Goal: Information Seeking & Learning: Learn about a topic

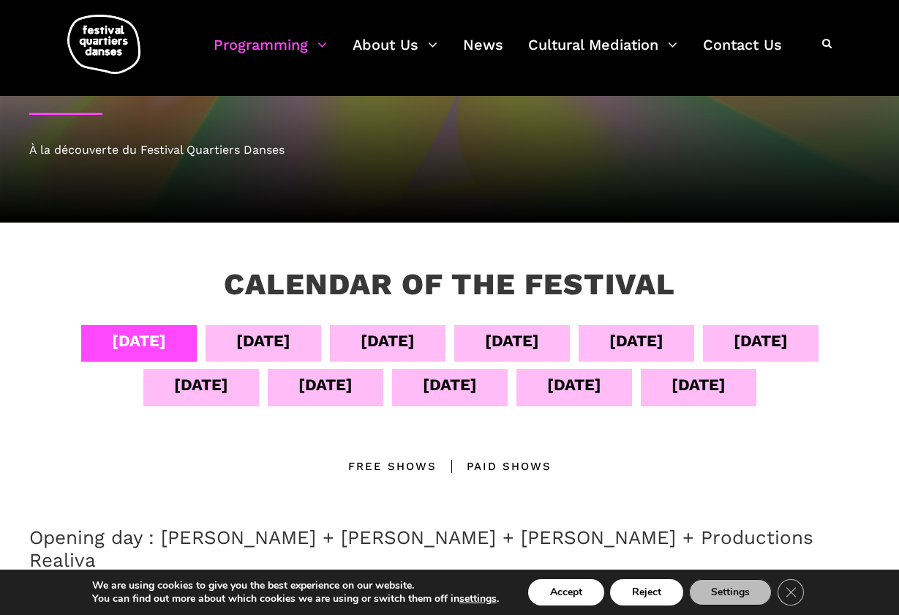
scroll to position [102, 0]
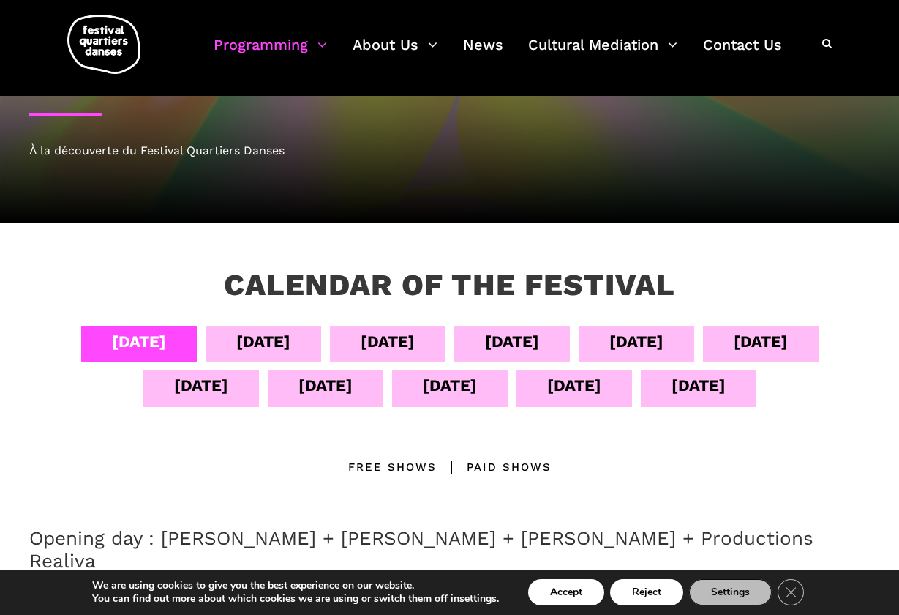
click at [402, 466] on div "Free Shows" at bounding box center [392, 467] width 89 height 18
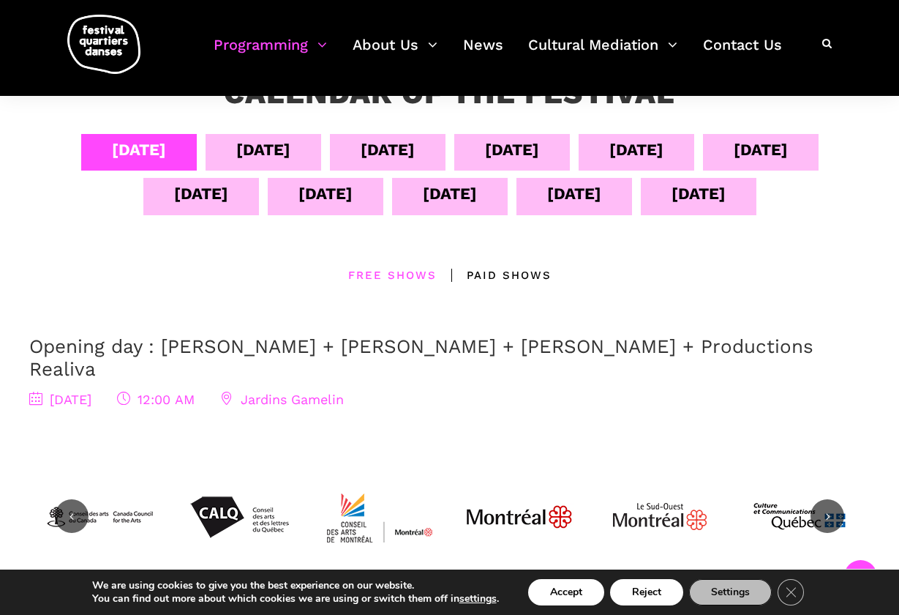
scroll to position [299, 0]
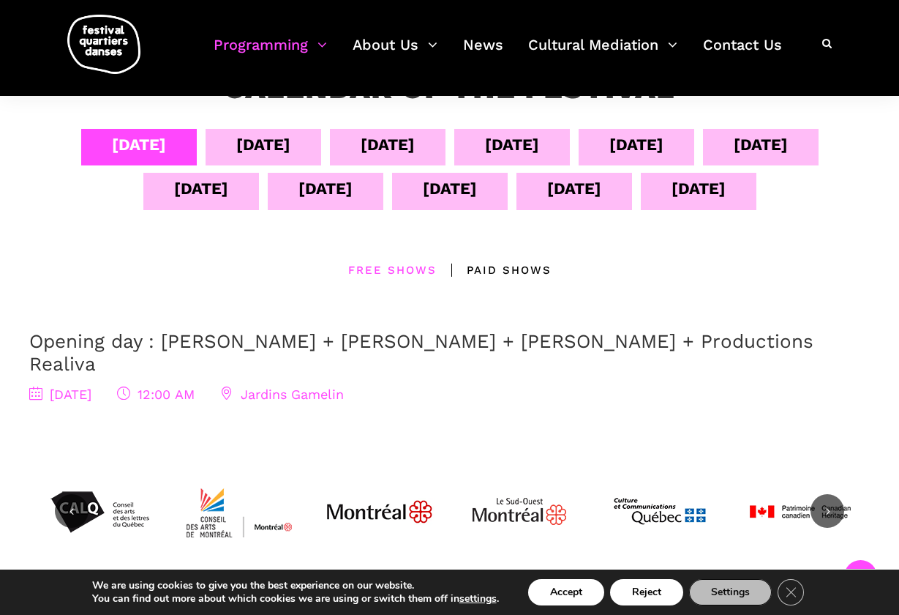
click at [255, 143] on div "[DATE]" at bounding box center [263, 145] width 54 height 26
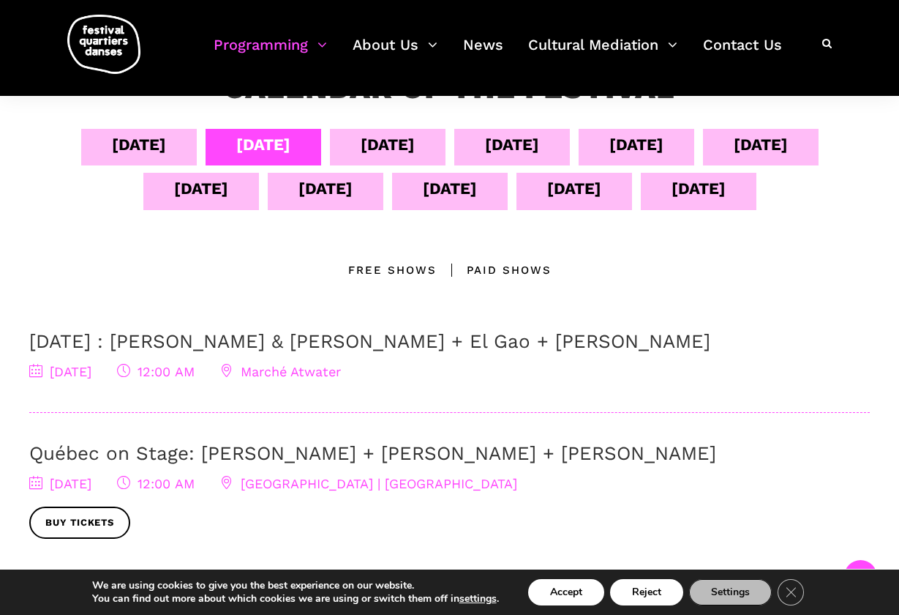
click at [395, 264] on div "Free Shows" at bounding box center [392, 270] width 89 height 18
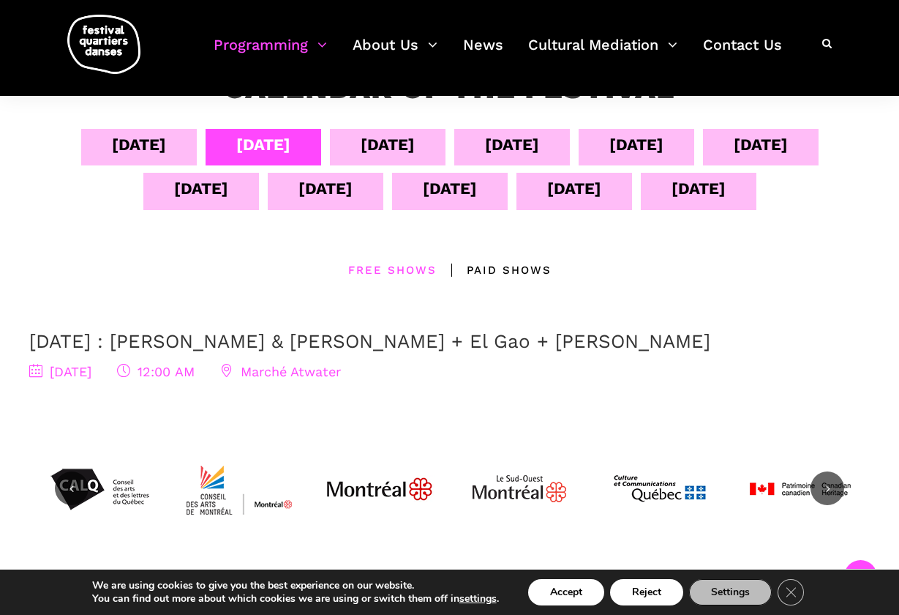
click at [383, 140] on div "[DATE]" at bounding box center [388, 145] width 54 height 26
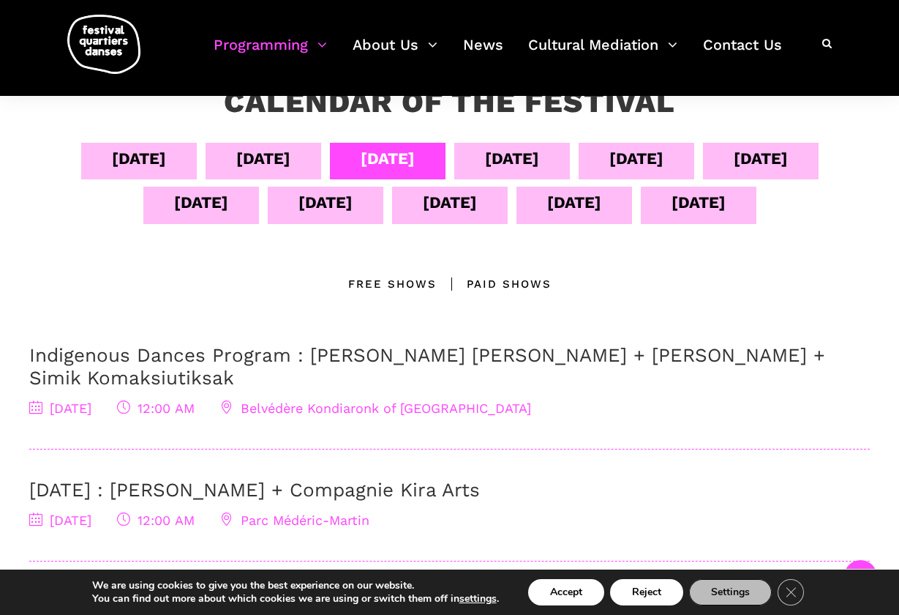
scroll to position [279, 0]
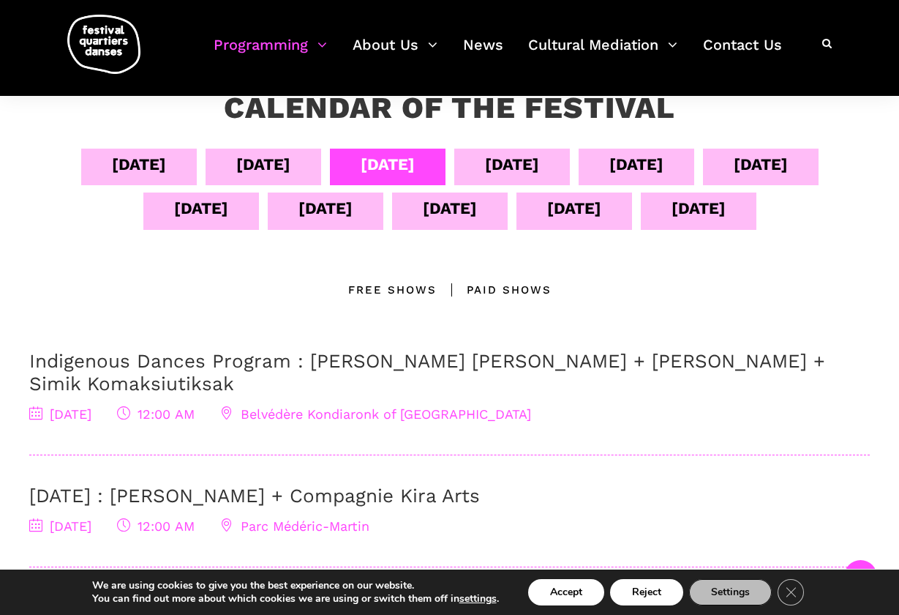
click at [522, 159] on div "[DATE]" at bounding box center [512, 164] width 54 height 26
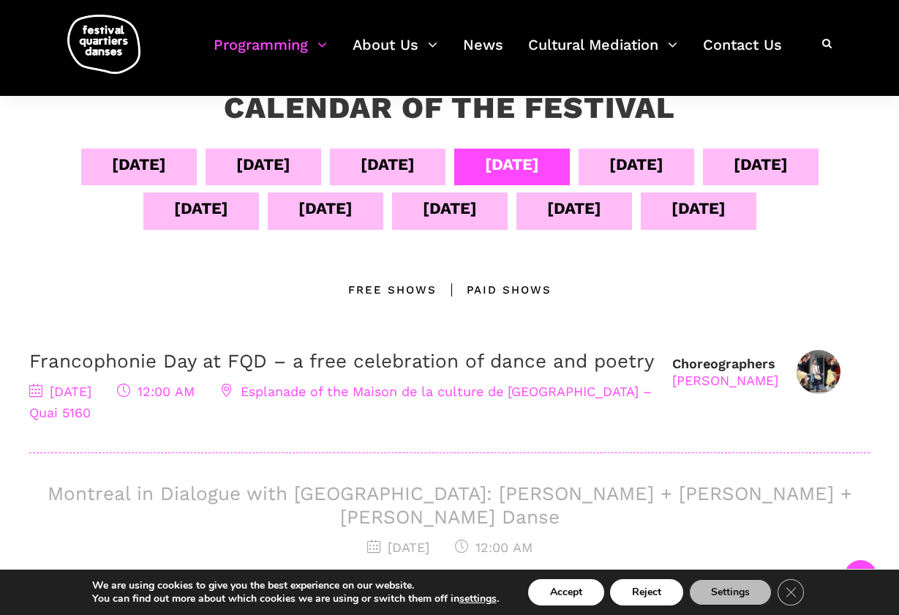
click at [639, 161] on div "[DATE]" at bounding box center [636, 164] width 54 height 26
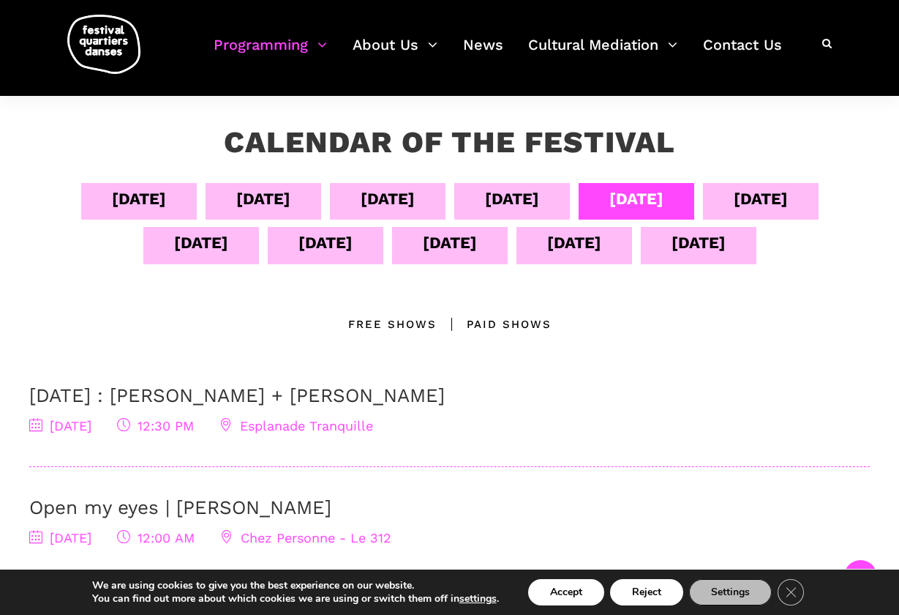
scroll to position [239, 0]
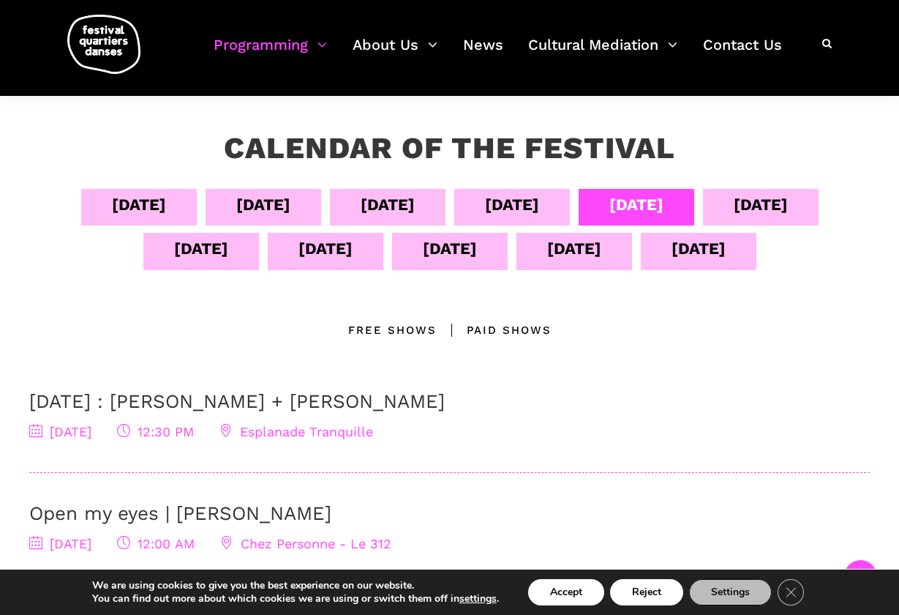
click at [783, 206] on div "[DATE]" at bounding box center [761, 205] width 54 height 26
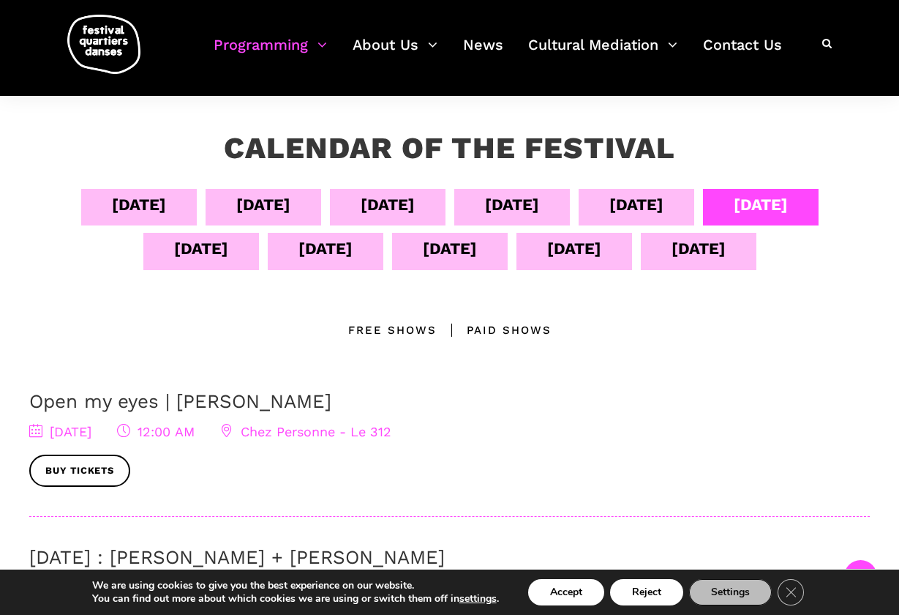
click at [202, 249] on div "[DATE]" at bounding box center [201, 249] width 54 height 26
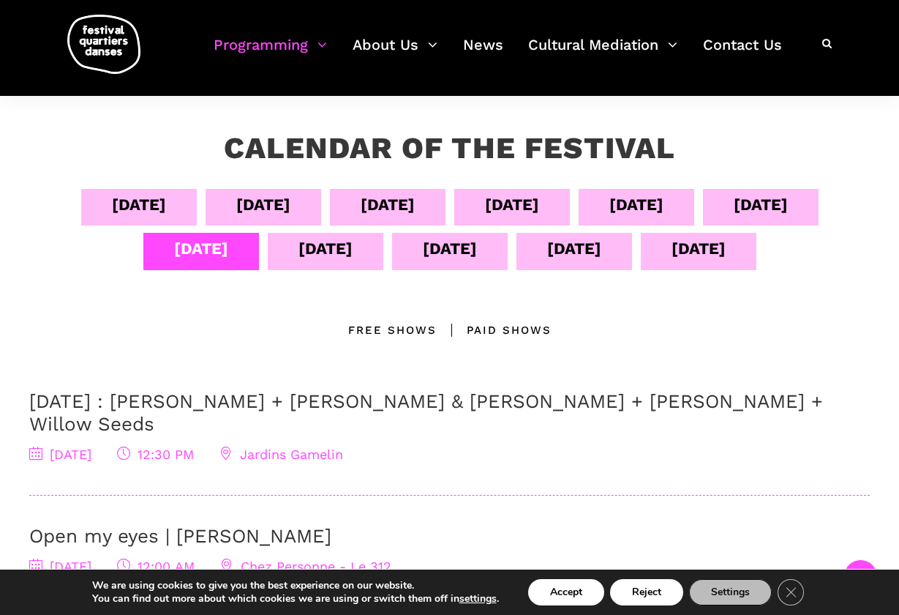
click at [325, 254] on div "[DATE]" at bounding box center [325, 249] width 54 height 26
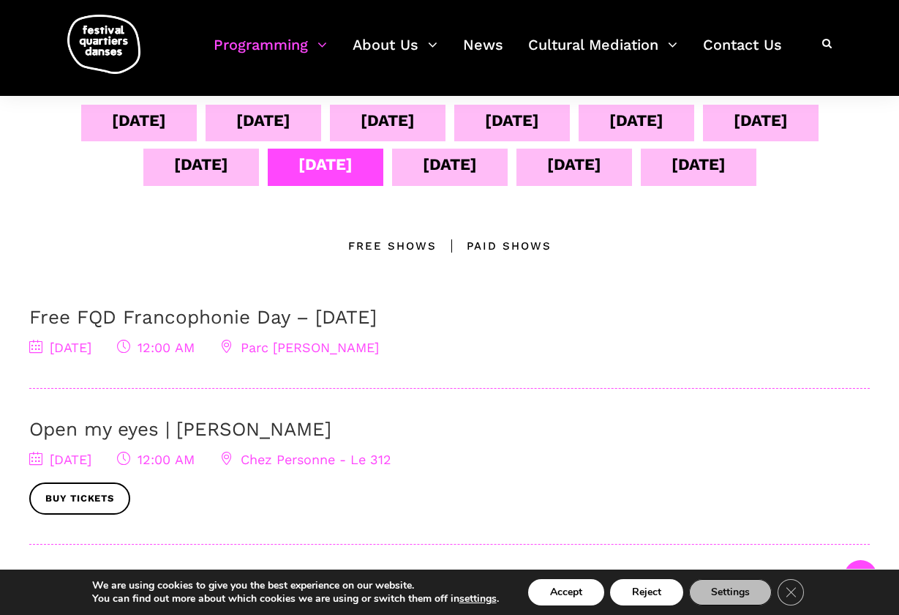
scroll to position [236, 0]
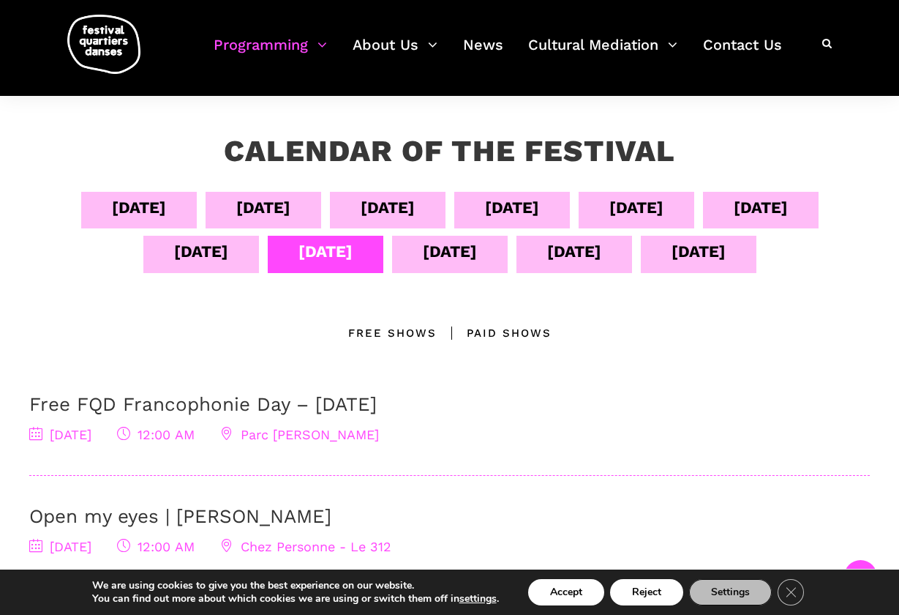
click at [470, 252] on div "[DATE]" at bounding box center [450, 251] width 54 height 26
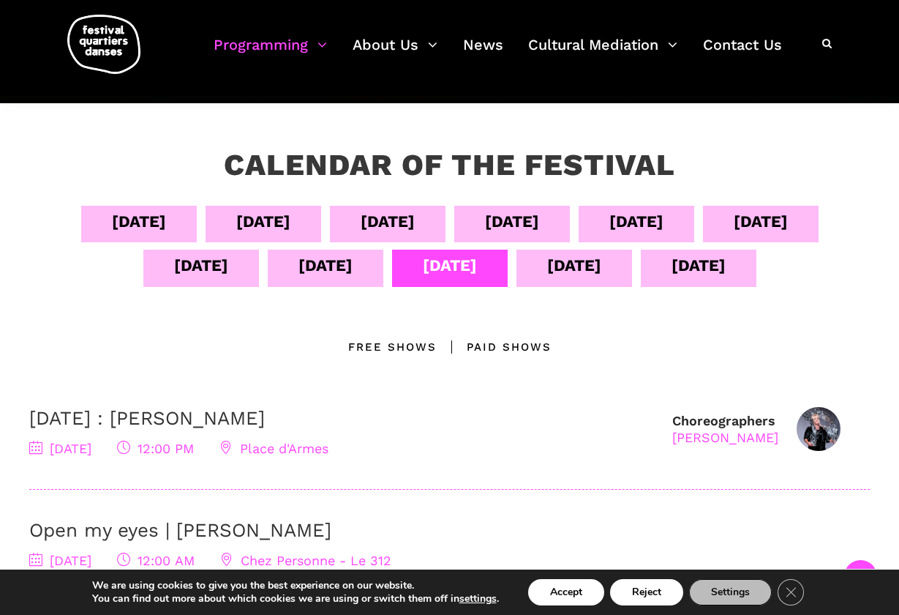
scroll to position [217, 0]
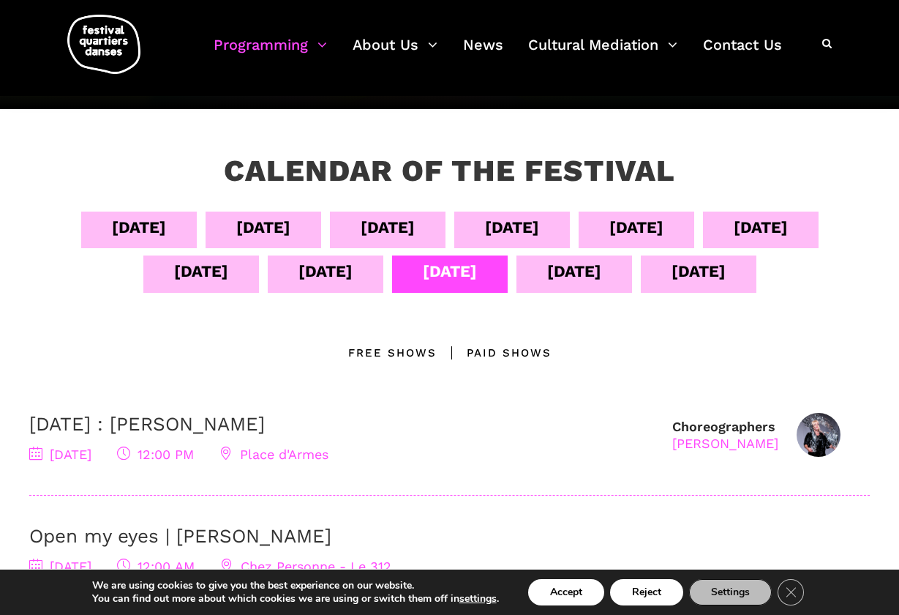
click at [598, 266] on div "[DATE]" at bounding box center [574, 271] width 54 height 26
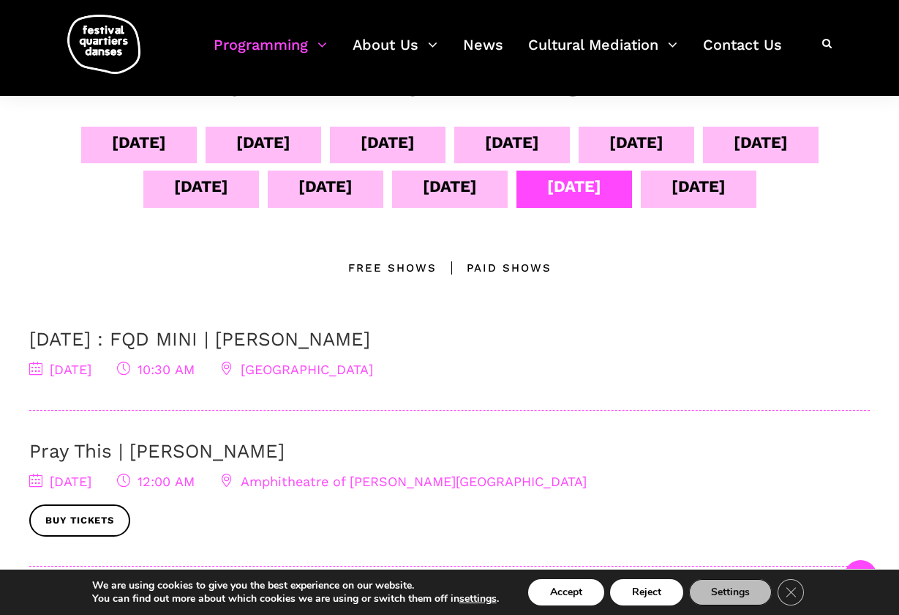
scroll to position [299, 0]
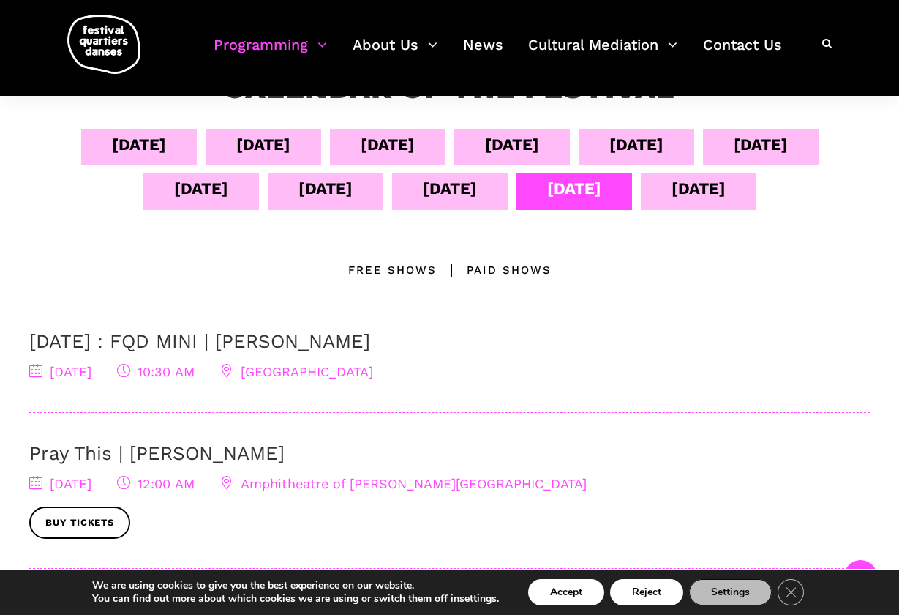
click at [709, 193] on div "[DATE]" at bounding box center [699, 189] width 54 height 26
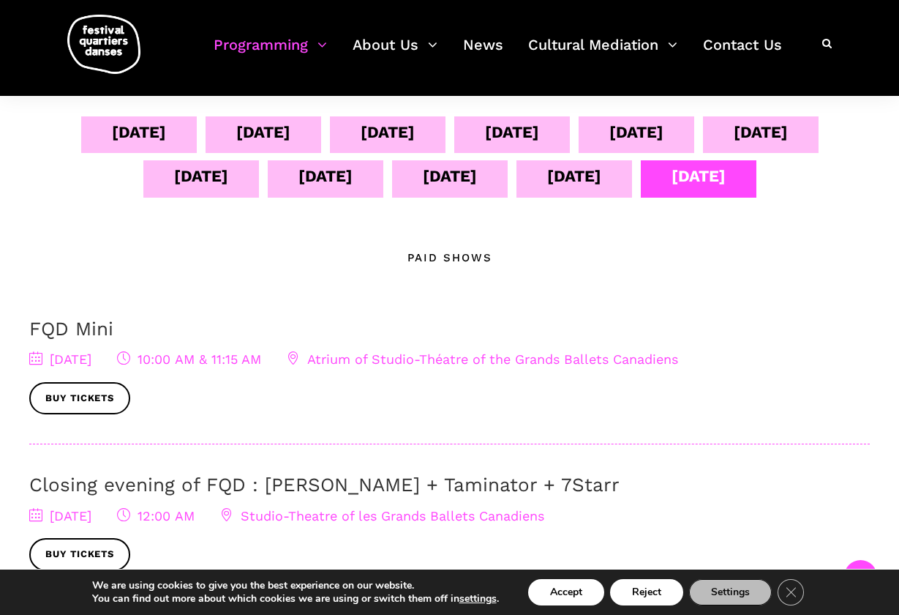
scroll to position [303, 0]
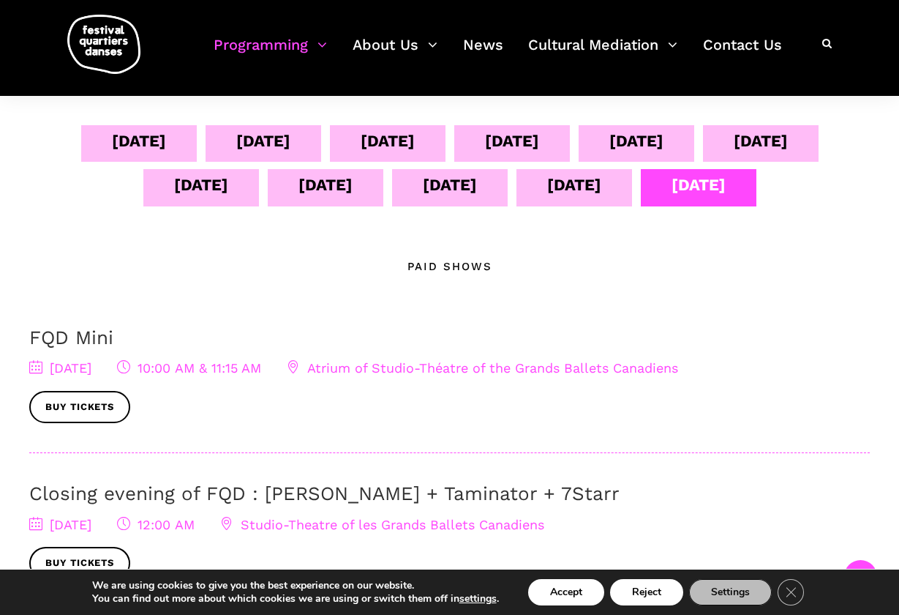
click at [333, 192] on div "[DATE]" at bounding box center [325, 185] width 54 height 26
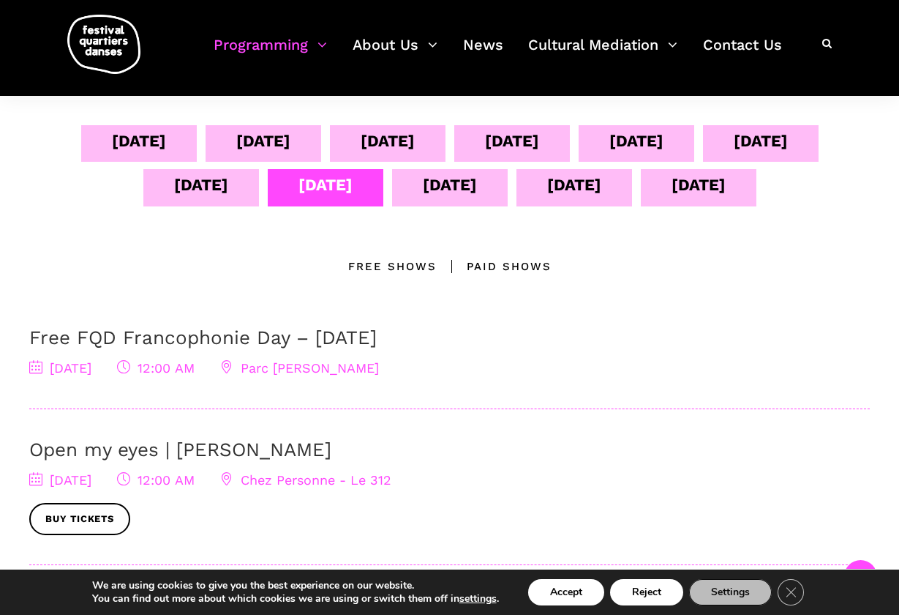
click at [391, 476] on span "Chez Personne - Le 312" at bounding box center [305, 479] width 171 height 15
click at [363, 472] on span "Chez Personne - Le 312" at bounding box center [305, 479] width 171 height 15
click at [233, 478] on icon at bounding box center [226, 478] width 13 height 13
click at [359, 476] on span "Chez Personne - Le 312" at bounding box center [305, 479] width 171 height 15
